Goal: Obtain resource: Obtain resource

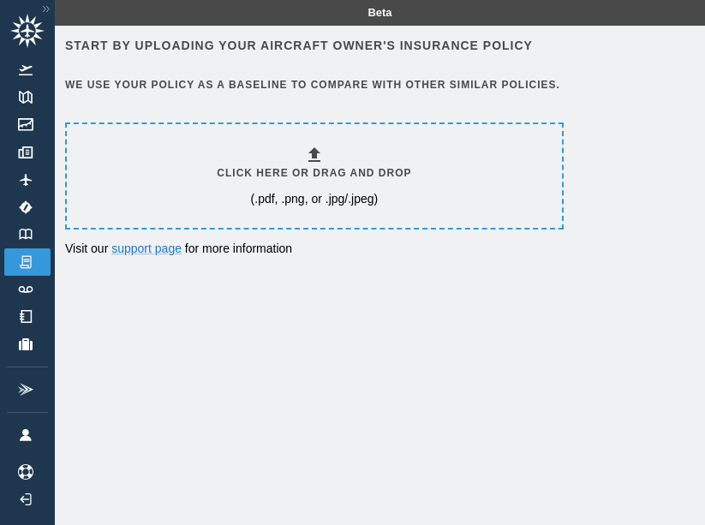
click at [316, 150] on icon at bounding box center [314, 155] width 21 height 21
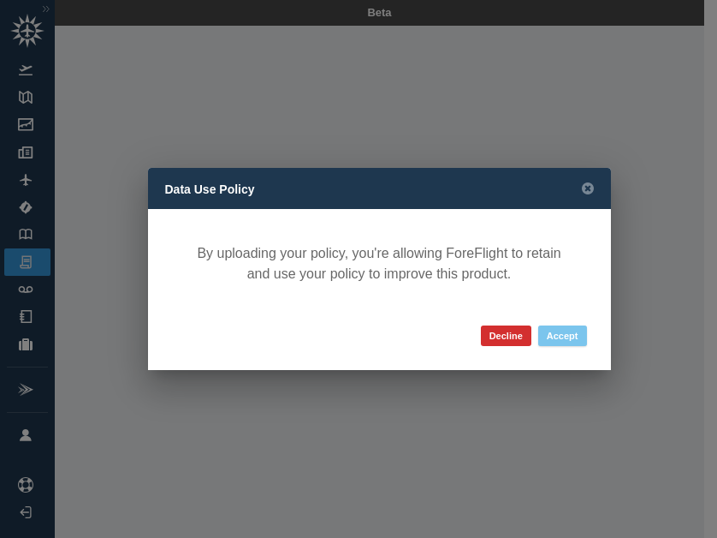
click at [569, 339] on button "Accept" at bounding box center [563, 335] width 49 height 21
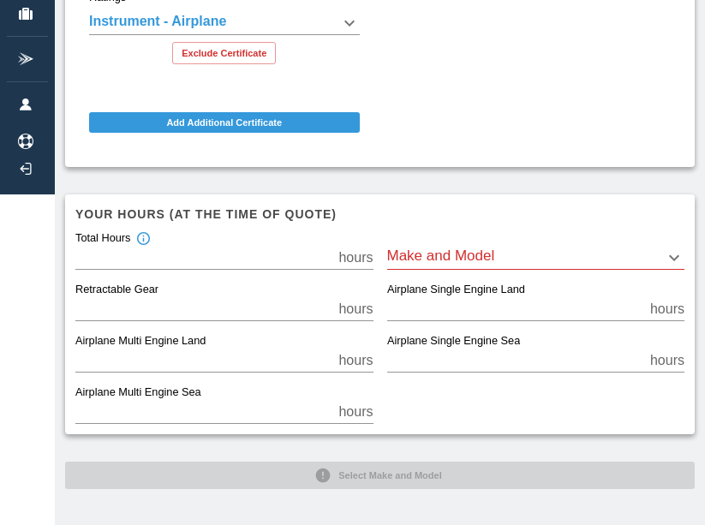
scroll to position [318, 0]
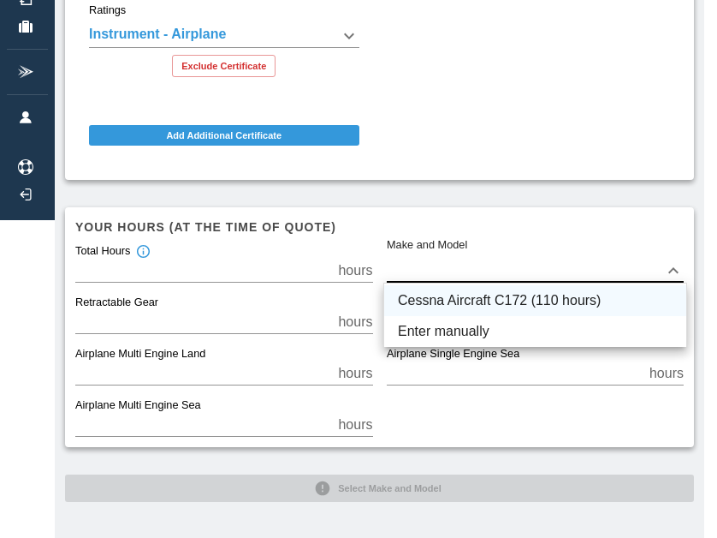
click at [474, 300] on li "Cessna Aircraft C172 (110 hours)" at bounding box center [535, 300] width 302 height 31
type input "****"
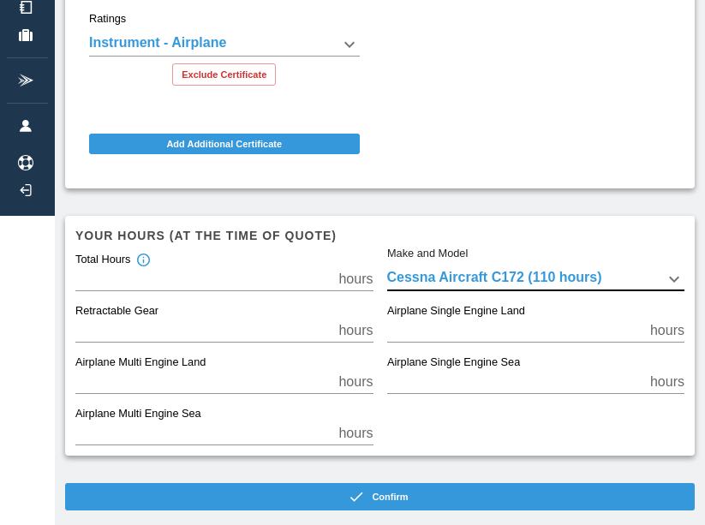
scroll to position [330, 0]
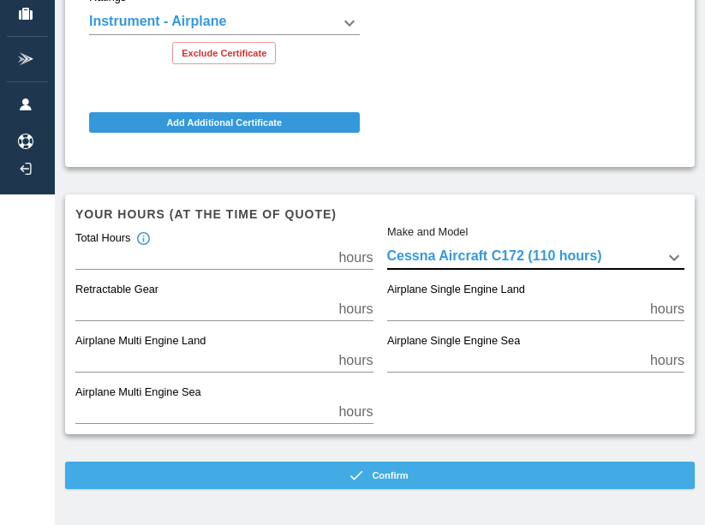
click at [476, 476] on button "Confirm" at bounding box center [379, 474] width 629 height 27
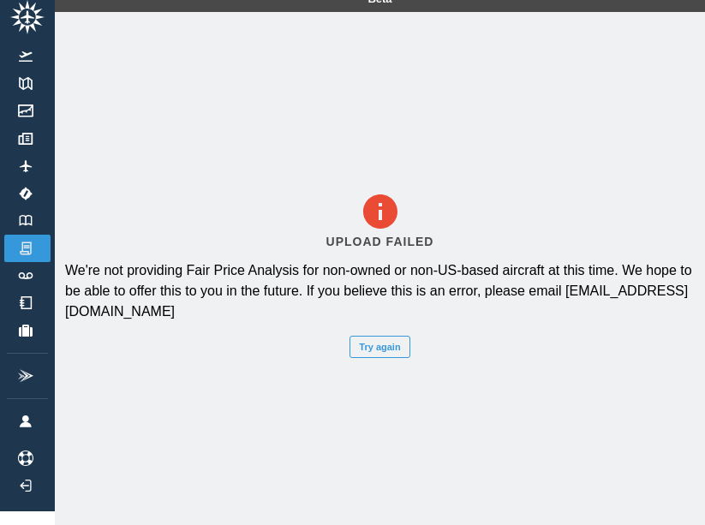
scroll to position [0, 0]
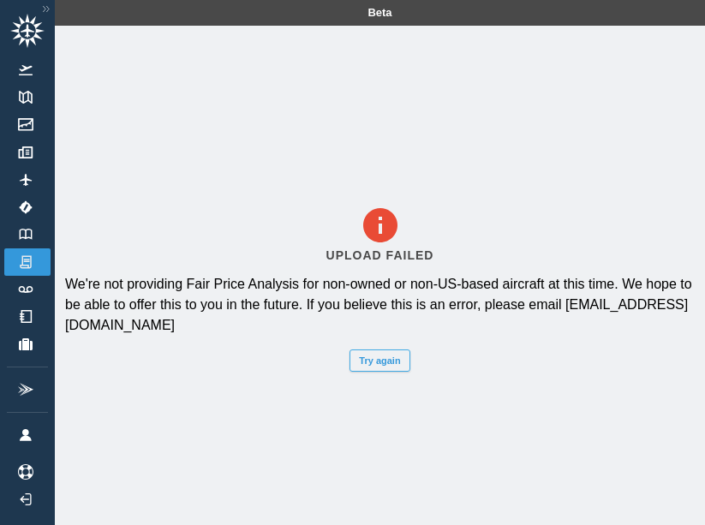
click at [391, 366] on button "Try again" at bounding box center [379, 360] width 60 height 22
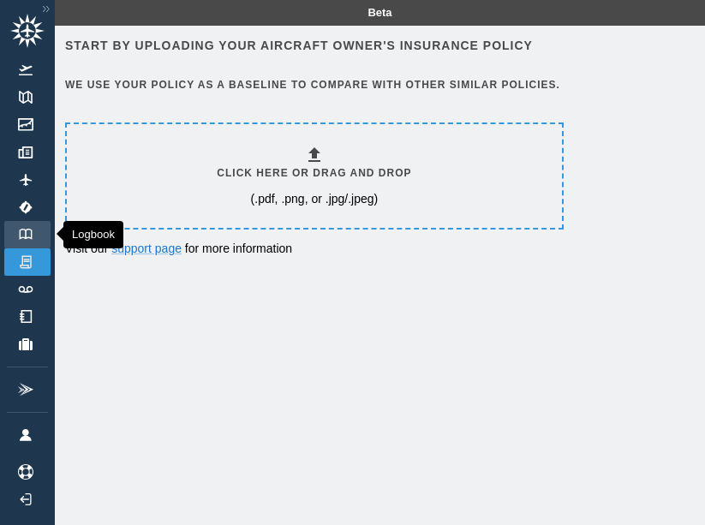
click at [27, 225] on link "Logbook" at bounding box center [27, 234] width 46 height 27
